Goal: Transaction & Acquisition: Purchase product/service

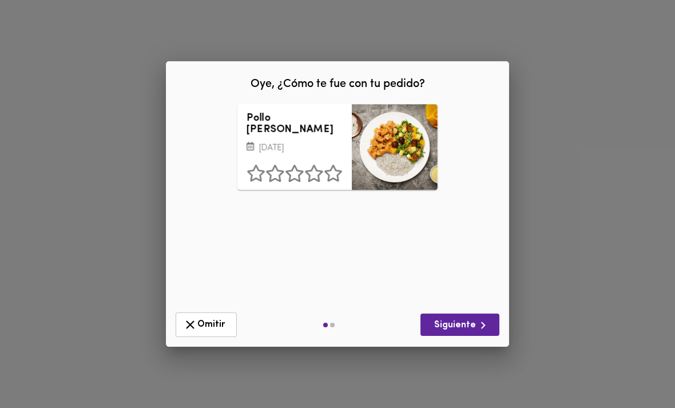
click at [195, 336] on button "Omitir" at bounding box center [206, 324] width 61 height 25
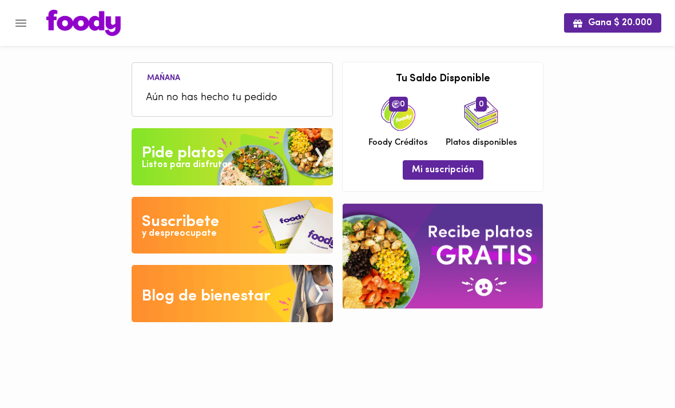
click at [427, 166] on span "Mi suscripción" at bounding box center [443, 170] width 62 height 11
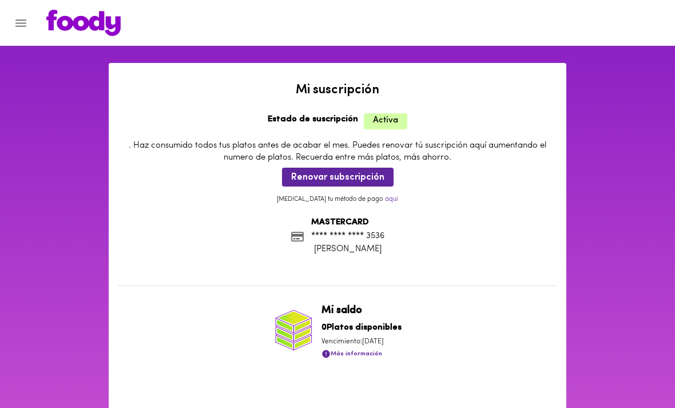
click at [309, 178] on span "Renovar subscripción" at bounding box center [337, 177] width 93 height 11
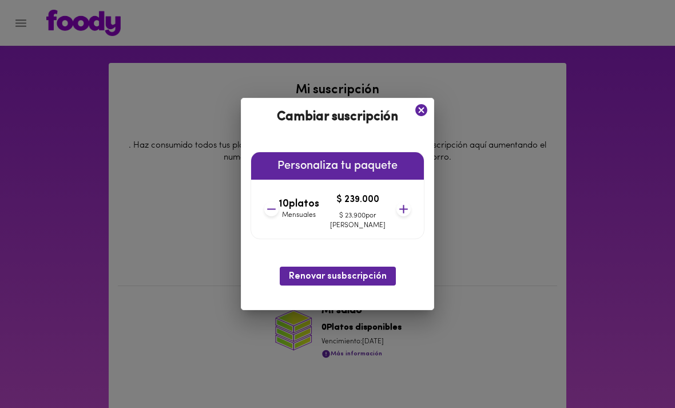
click at [301, 275] on span "Renovar susbscripción" at bounding box center [338, 276] width 98 height 11
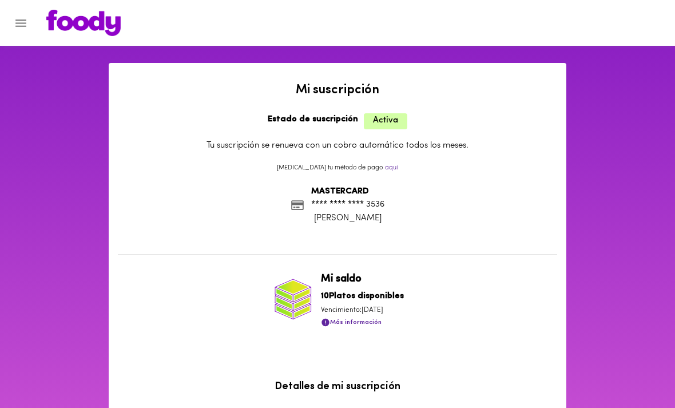
click at [73, 27] on img at bounding box center [83, 23] width 74 height 26
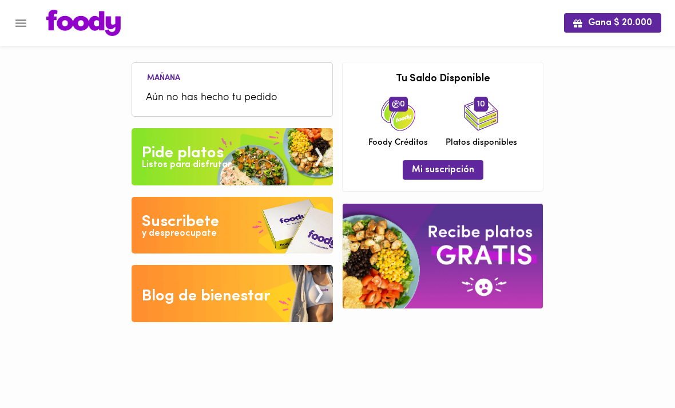
click at [166, 159] on div "Listos para disfrutar" at bounding box center [186, 164] width 89 height 13
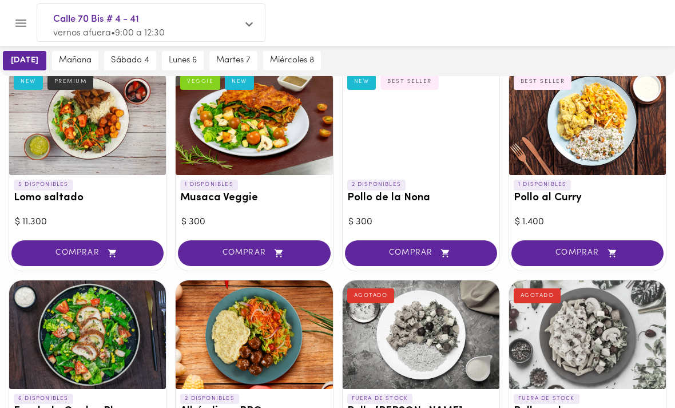
scroll to position [91, 0]
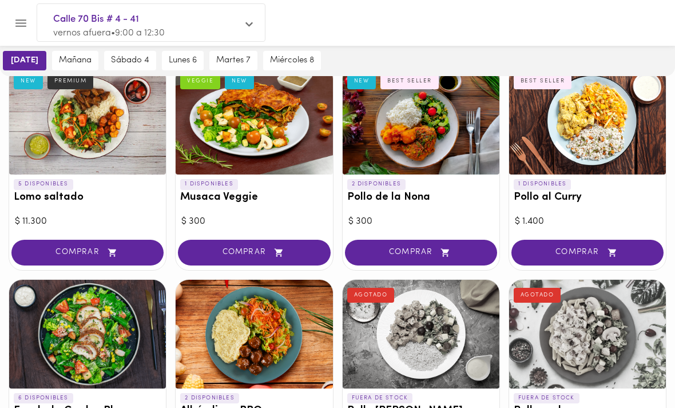
click at [600, 248] on span "COMPRAR" at bounding box center [588, 253] width 124 height 10
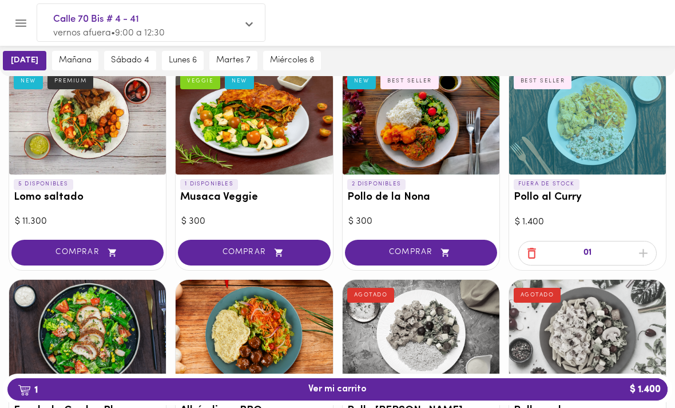
click at [173, 395] on span "1 Ver mi carrito $ 1.400" at bounding box center [338, 389] width 642 height 11
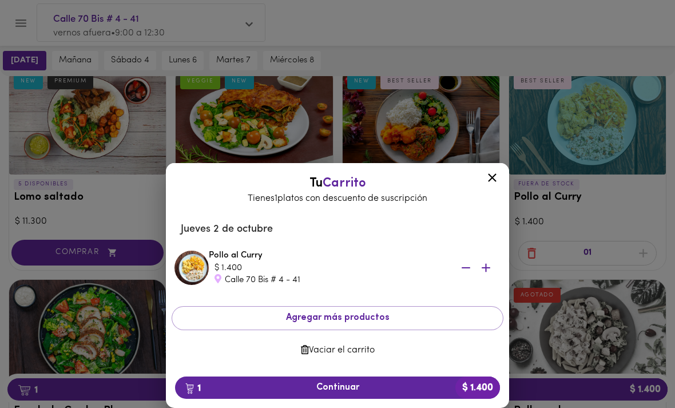
click at [224, 393] on span "1 Continuar $ 1.400" at bounding box center [337, 387] width 307 height 11
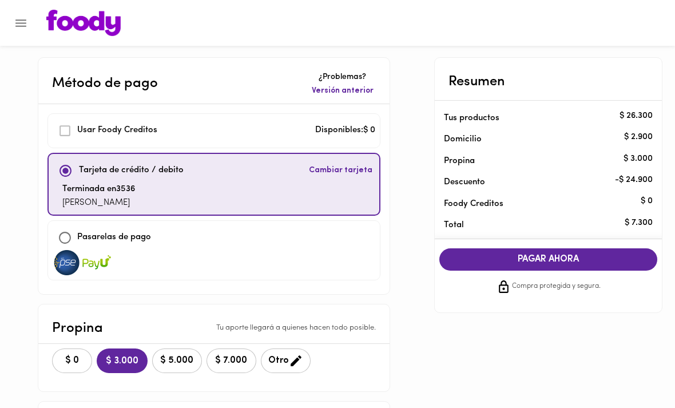
click at [83, 356] on span "$ 0" at bounding box center [71, 360] width 25 height 11
click at [607, 254] on span "PAGAR AHORA" at bounding box center [549, 259] width 196 height 11
